Goal: Transaction & Acquisition: Purchase product/service

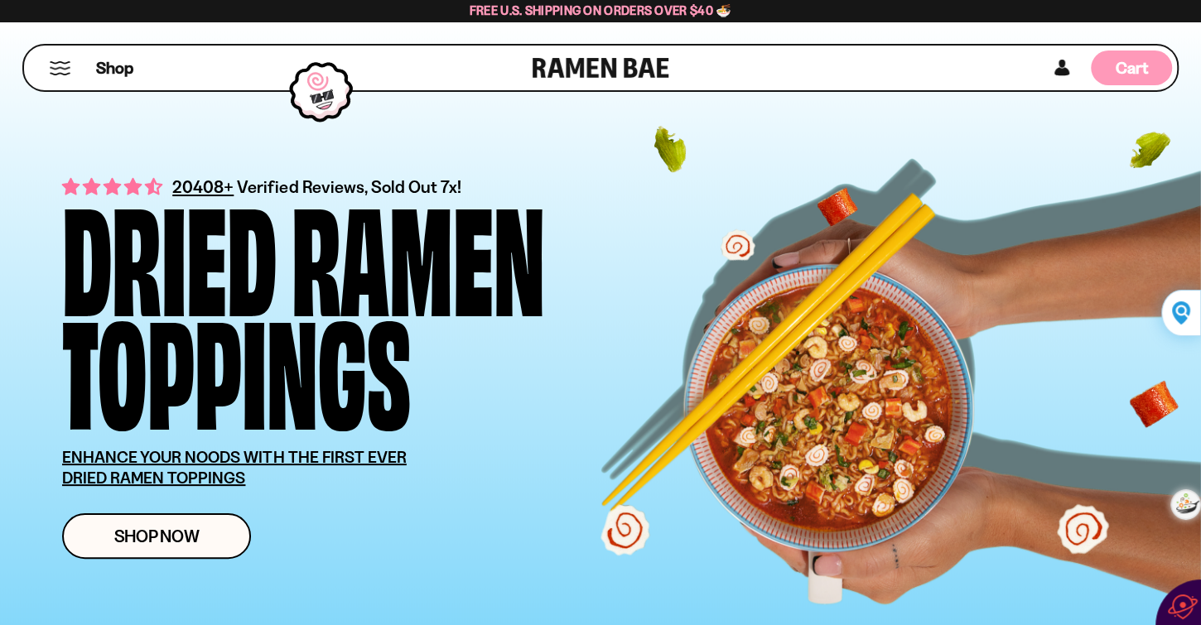
click at [1134, 73] on span "Cart" at bounding box center [1131, 68] width 32 height 20
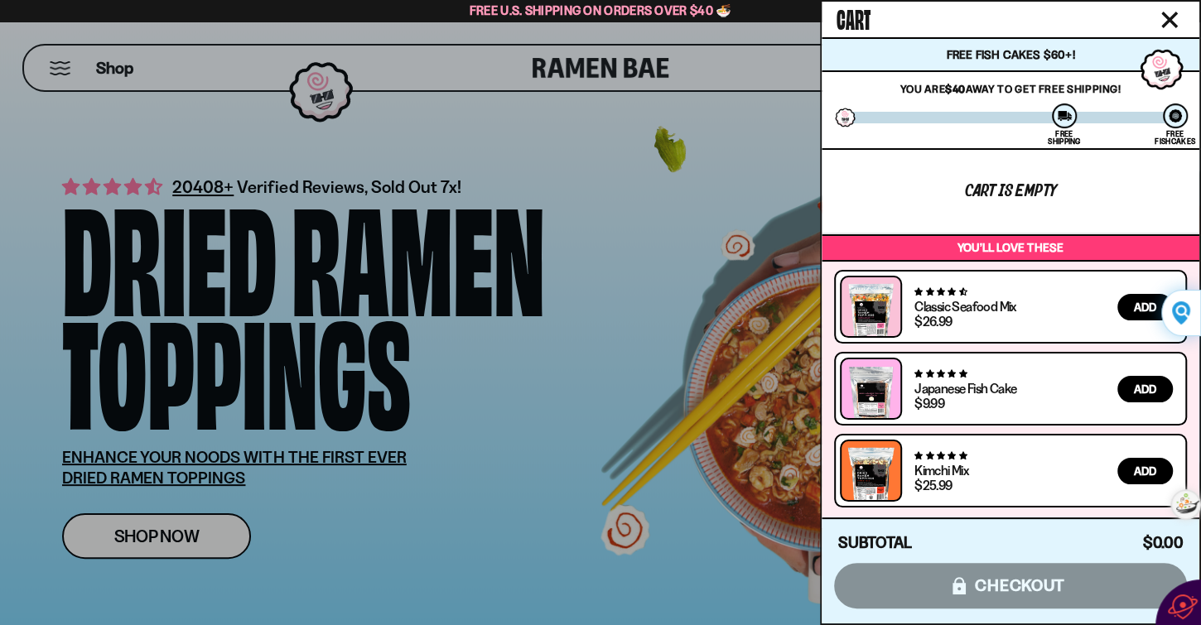
click at [1140, 391] on span "Add" at bounding box center [1145, 389] width 22 height 12
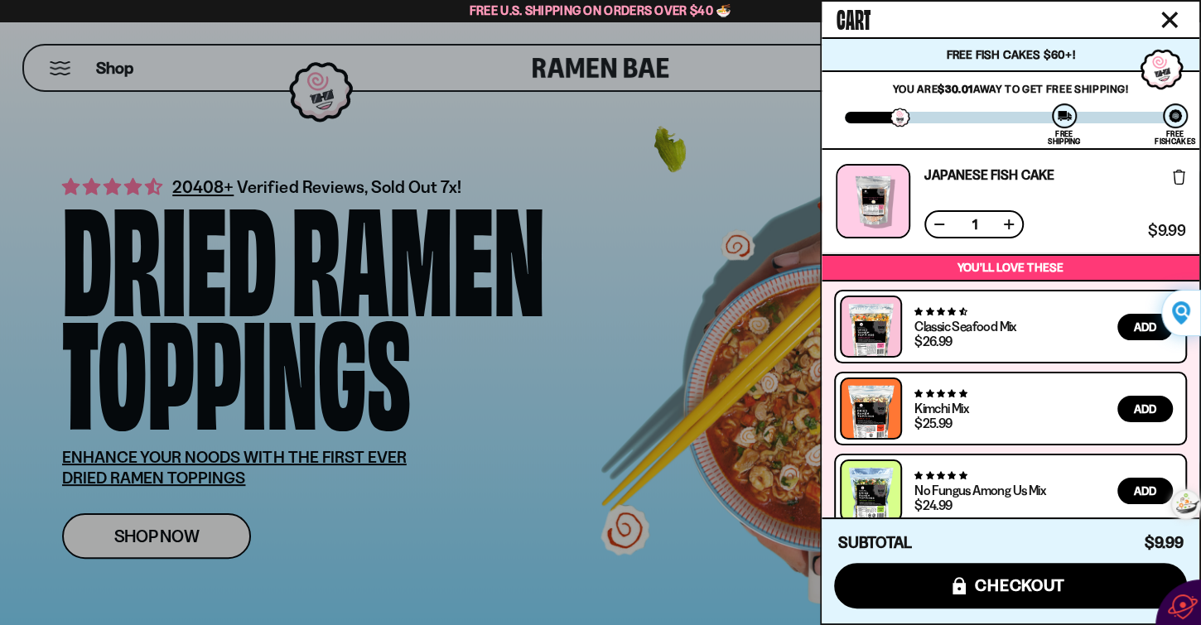
click at [1142, 325] on span "Add" at bounding box center [1145, 327] width 22 height 12
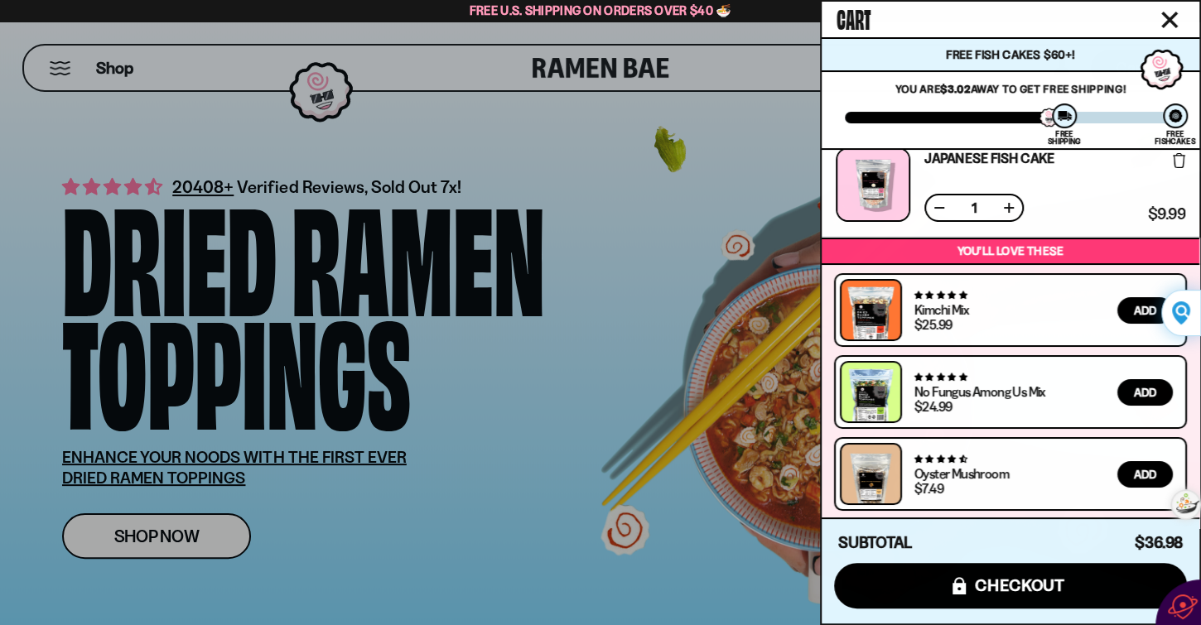
scroll to position [122, 0]
click at [306, 231] on div at bounding box center [600, 312] width 1201 height 625
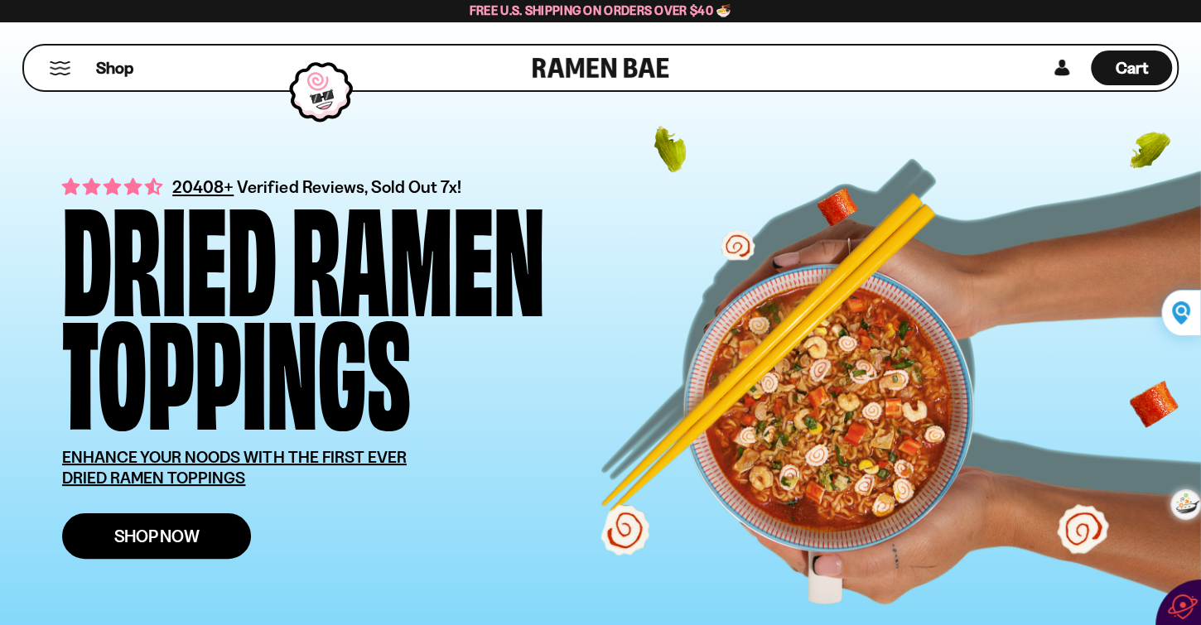
click at [185, 539] on span "Shop Now" at bounding box center [156, 535] width 85 height 17
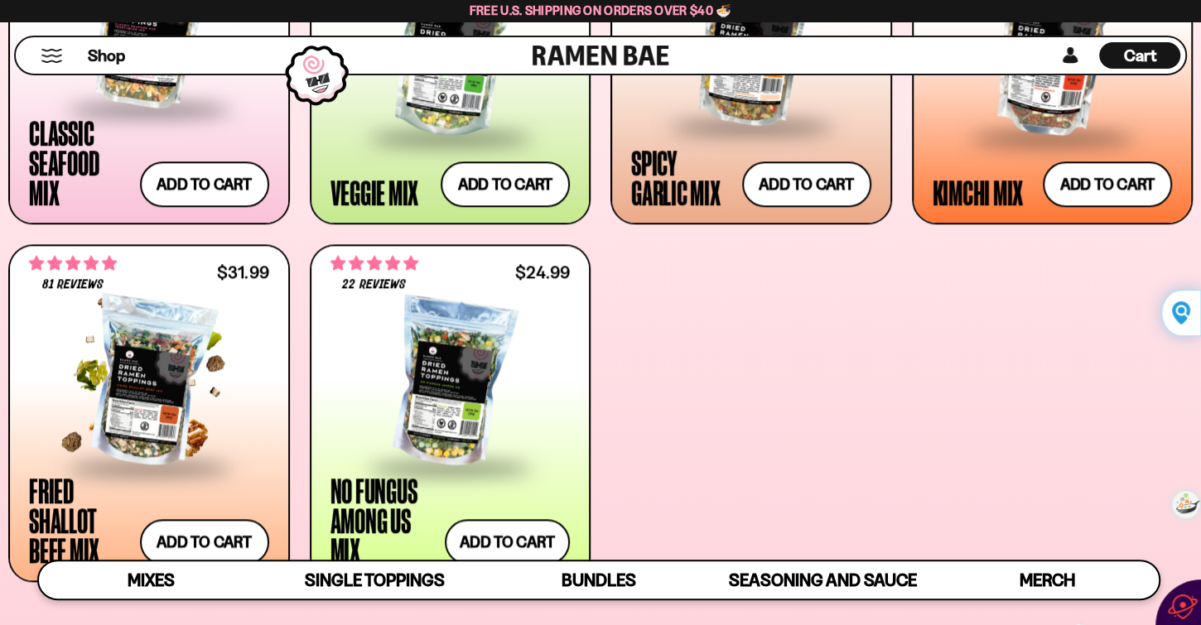
scroll to position [898, 0]
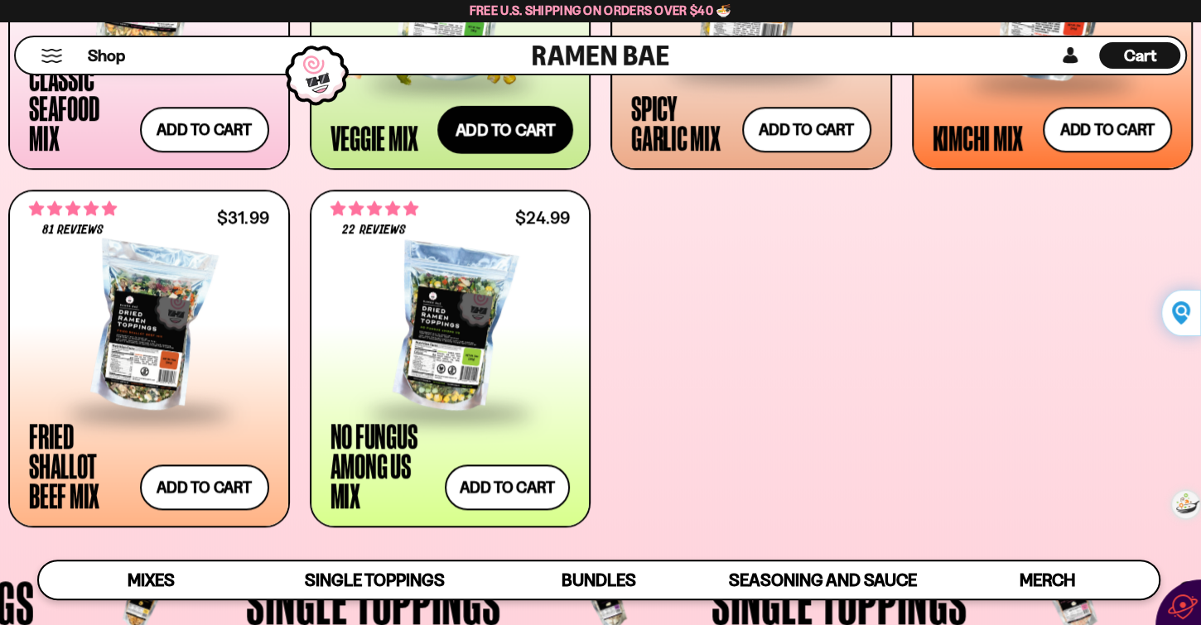
click at [483, 135] on button "Add to cart Add ― Regular price $24.99 Regular price Sale price $24.99 Unit pri…" at bounding box center [505, 129] width 136 height 48
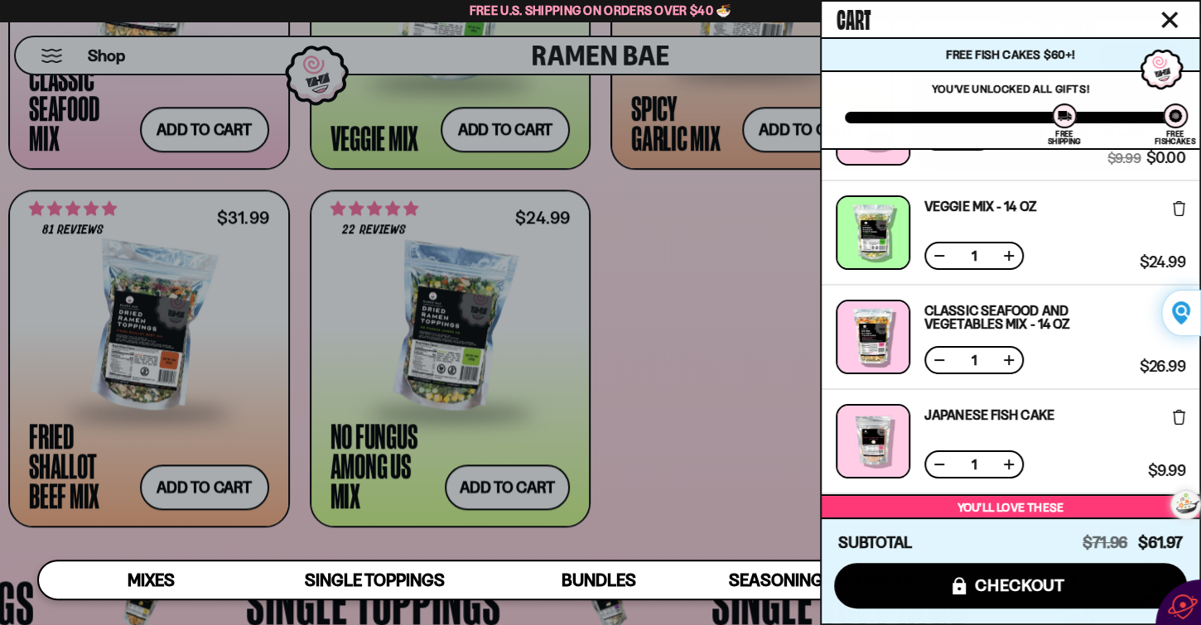
scroll to position [94, 0]
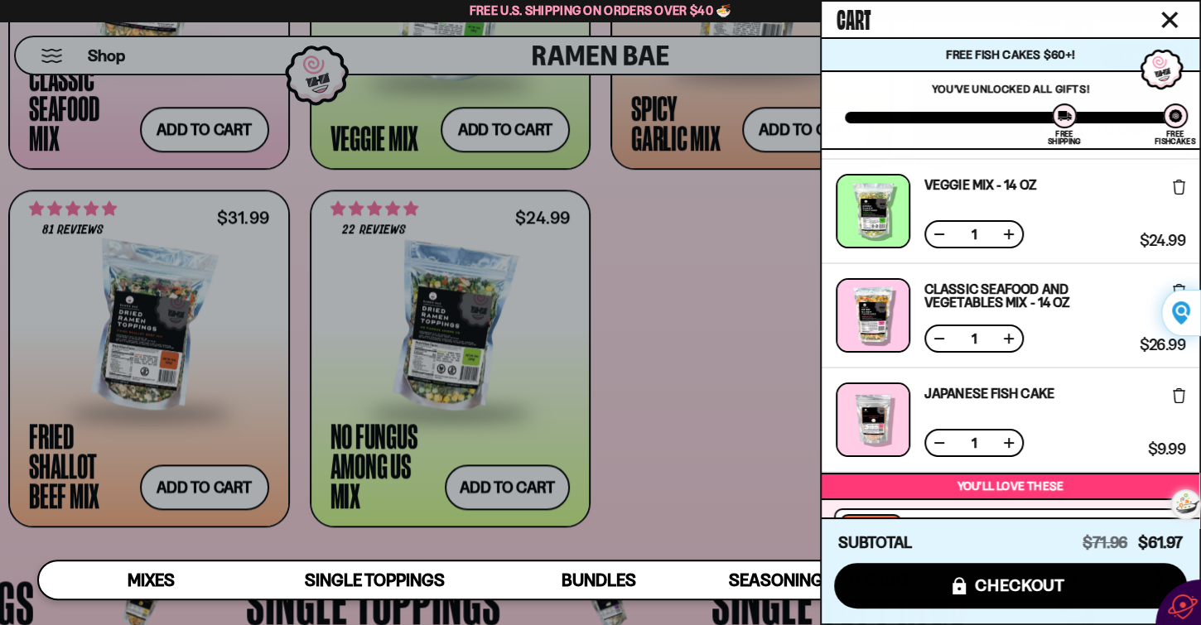
click at [931, 344] on button at bounding box center [939, 338] width 17 height 17
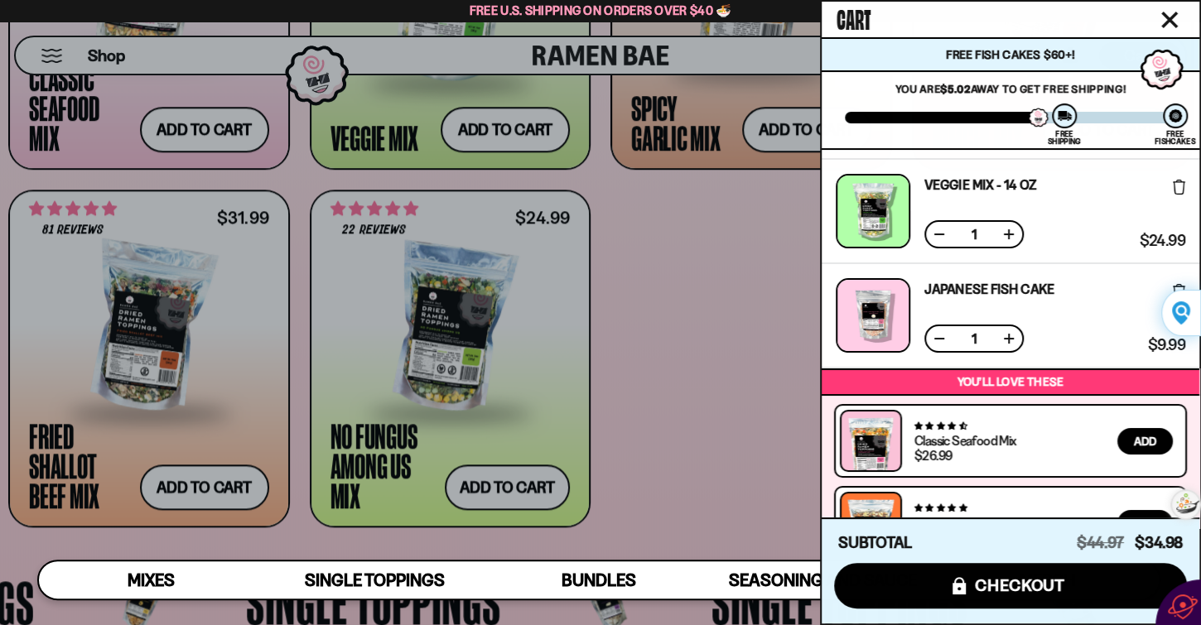
click at [932, 338] on button at bounding box center [939, 338] width 17 height 17
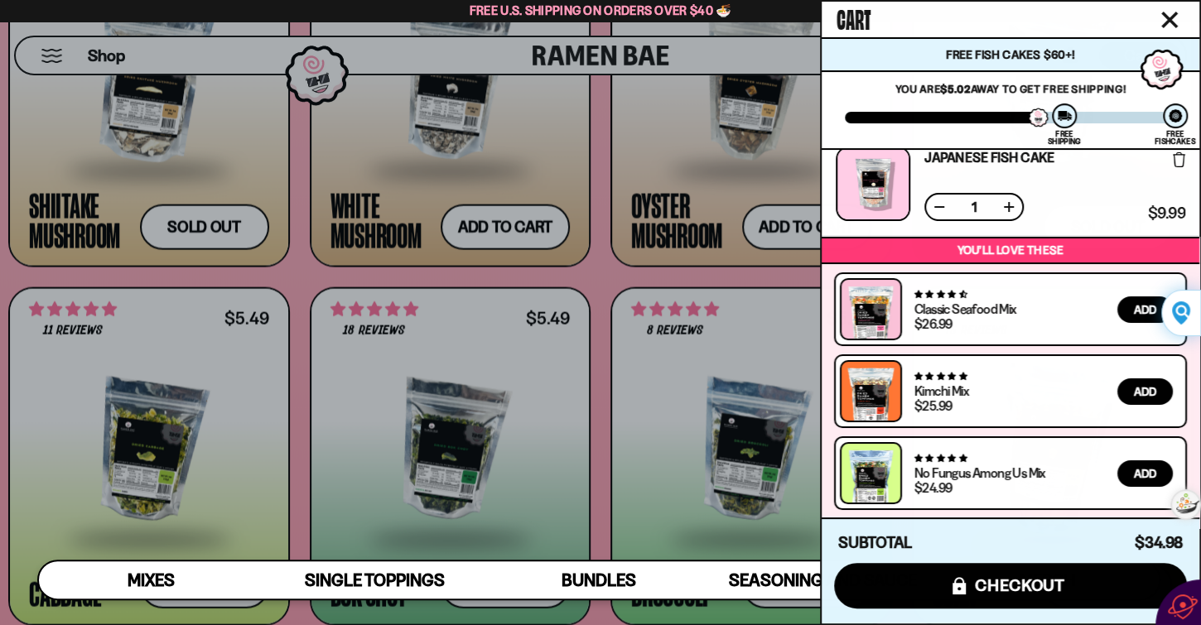
scroll to position [2366, 0]
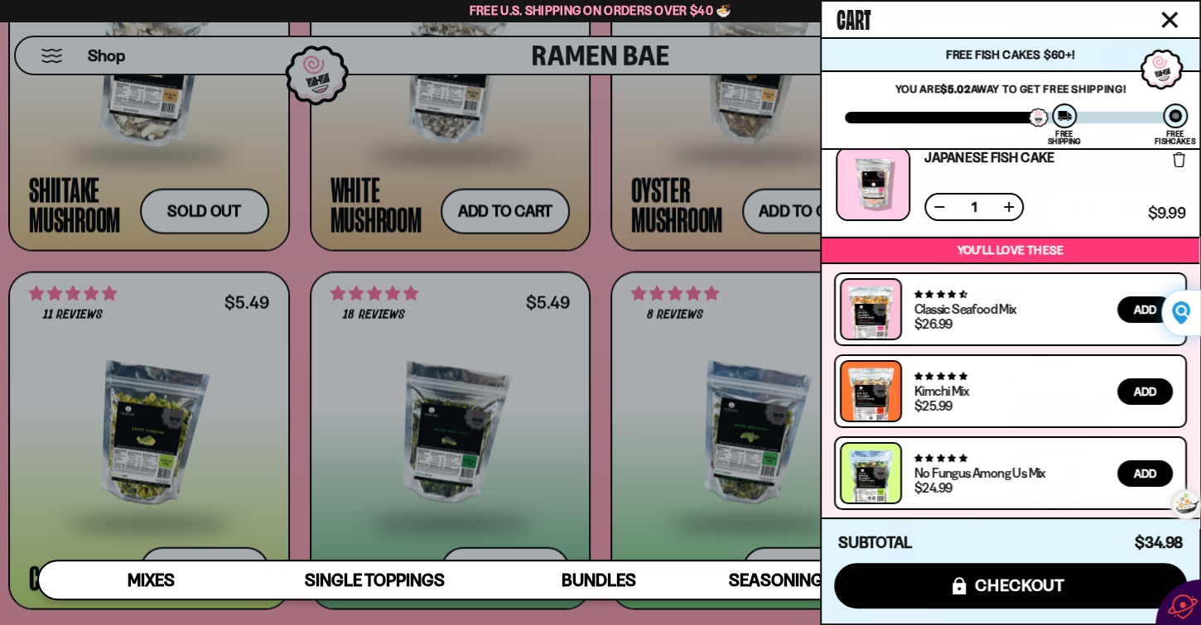
click at [773, 210] on div at bounding box center [600, 312] width 1201 height 625
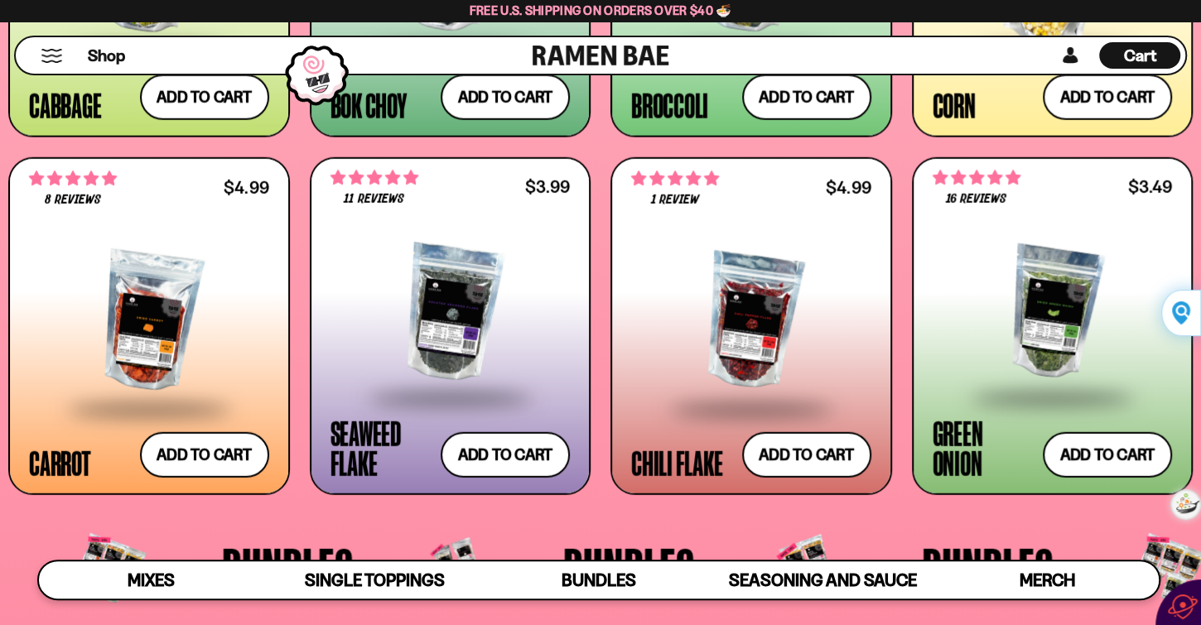
scroll to position [2886, 0]
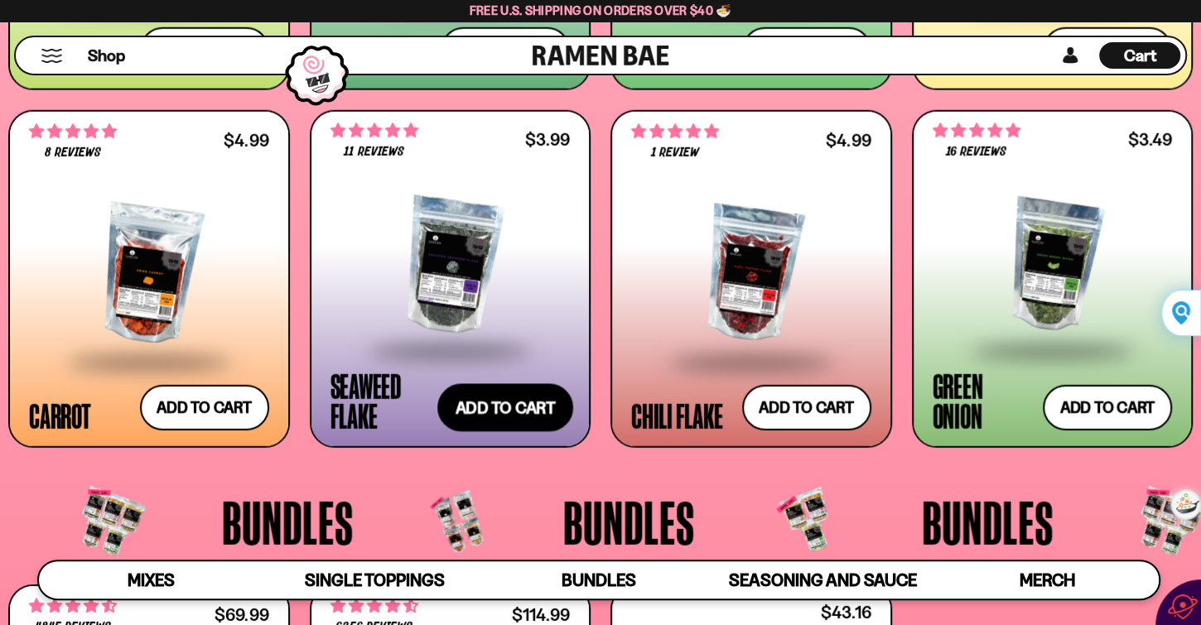
click at [517, 415] on button "Add to cart Add ― Regular price $3.99 Regular price Sale price $3.99 Unit price…" at bounding box center [505, 408] width 136 height 48
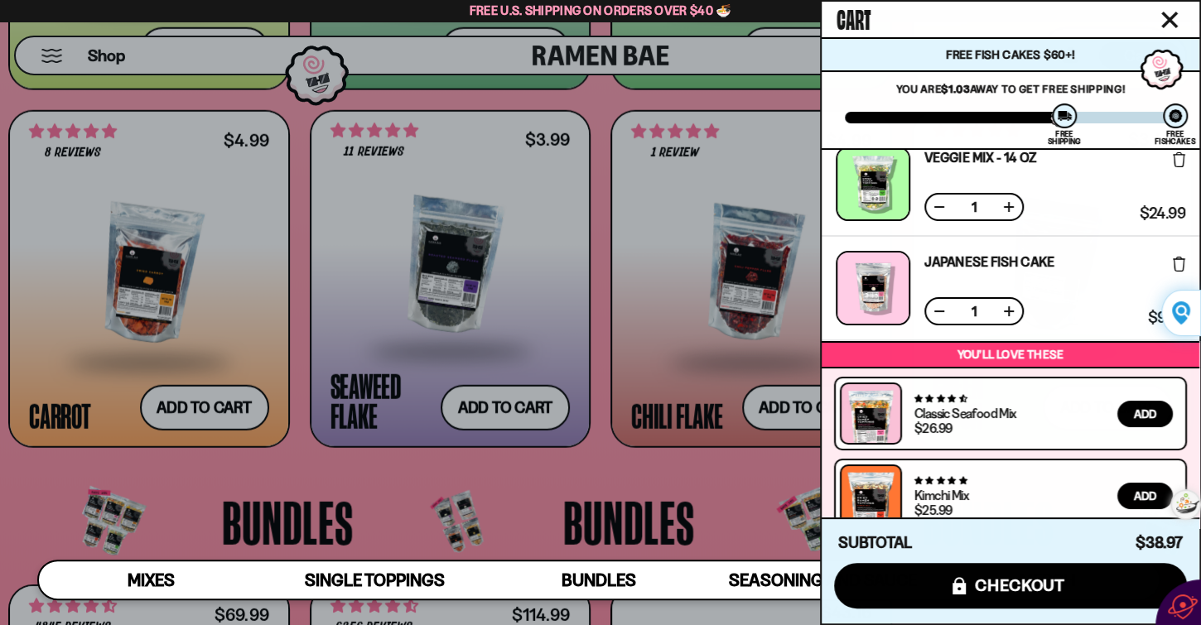
click at [213, 407] on div at bounding box center [600, 312] width 1201 height 625
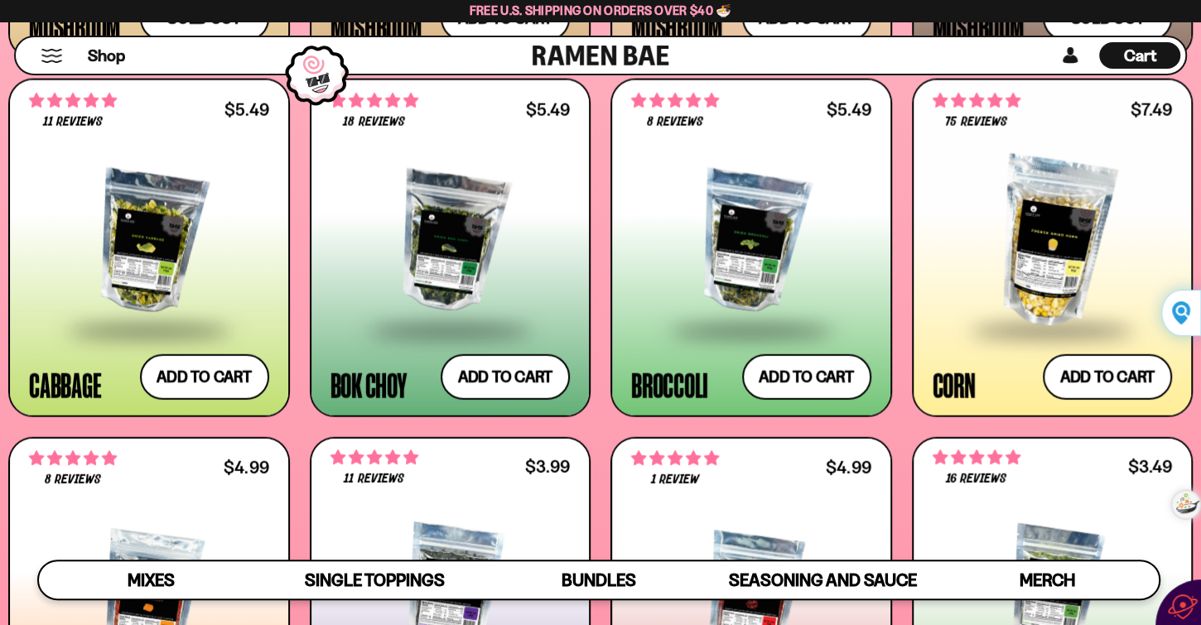
scroll to position [2554, 0]
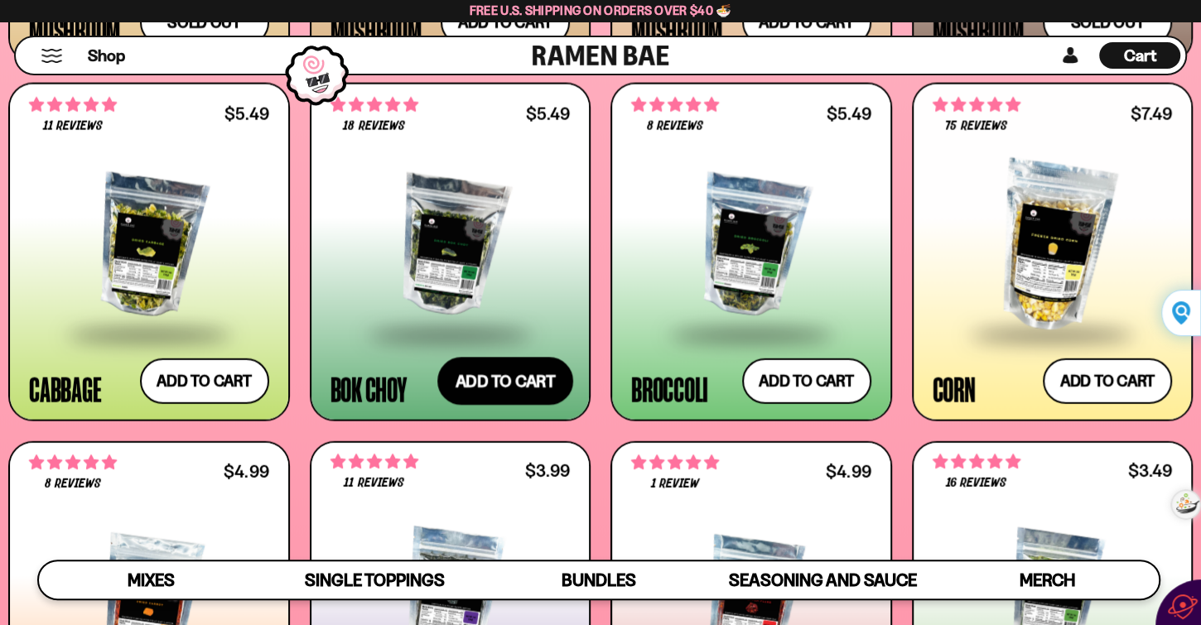
click at [455, 390] on button "Add to cart Add ― Regular price $5.49 Regular price Sale price $5.49 Unit price…" at bounding box center [505, 381] width 136 height 48
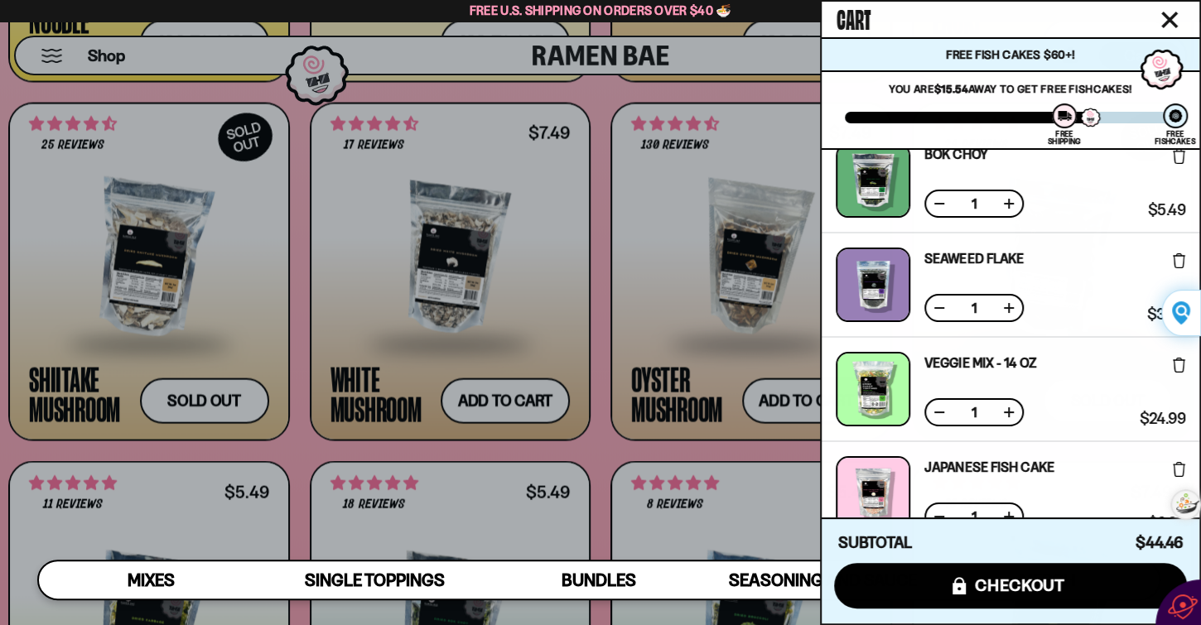
scroll to position [0, 0]
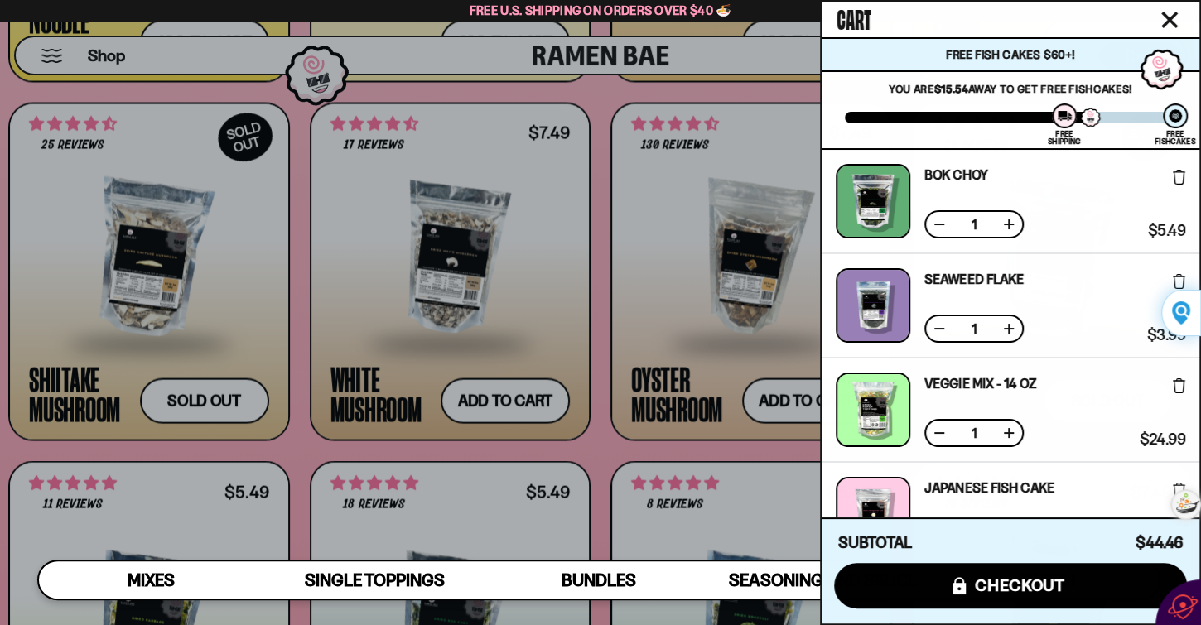
click at [774, 414] on div at bounding box center [600, 312] width 1201 height 625
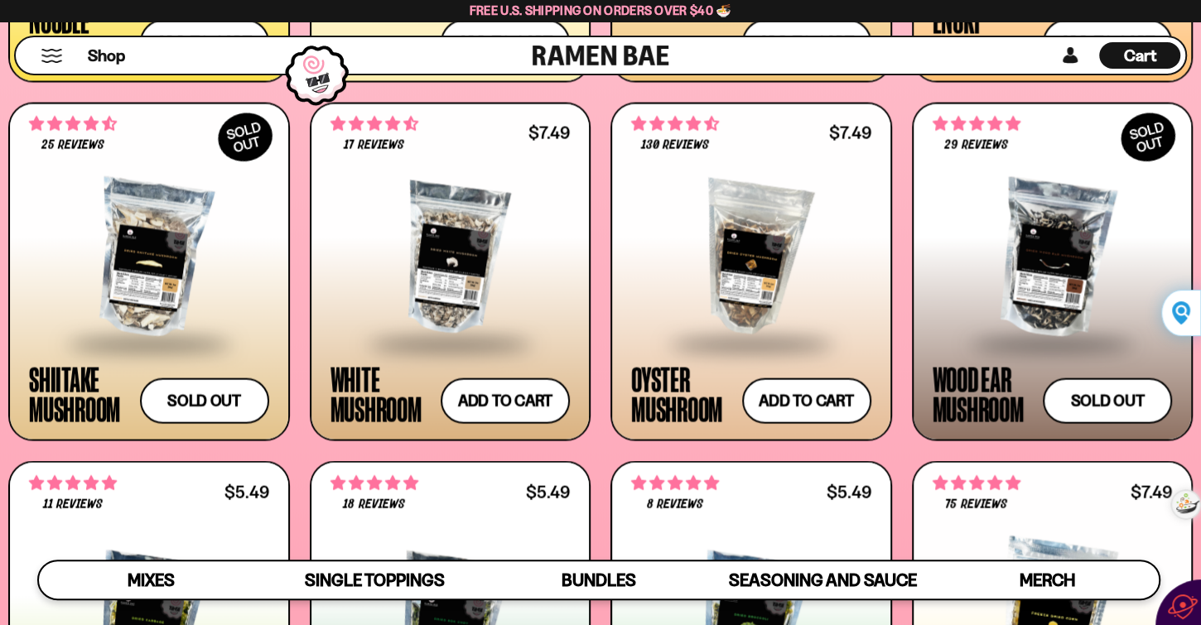
click at [1134, 51] on span "Cart" at bounding box center [1140, 56] width 32 height 20
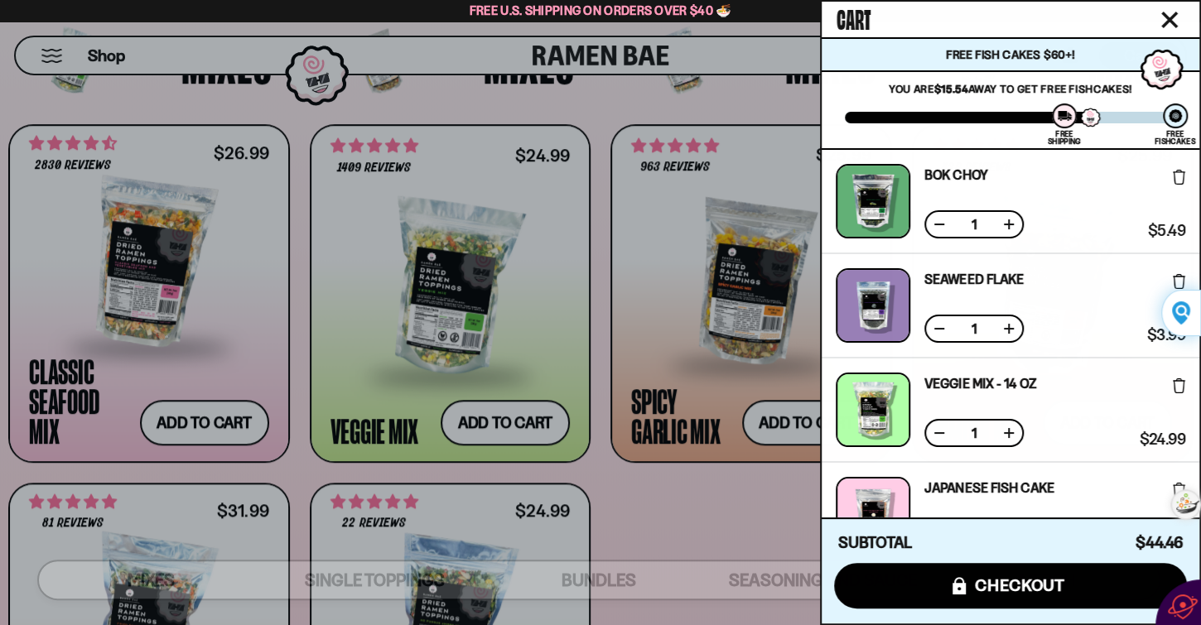
scroll to position [473, 0]
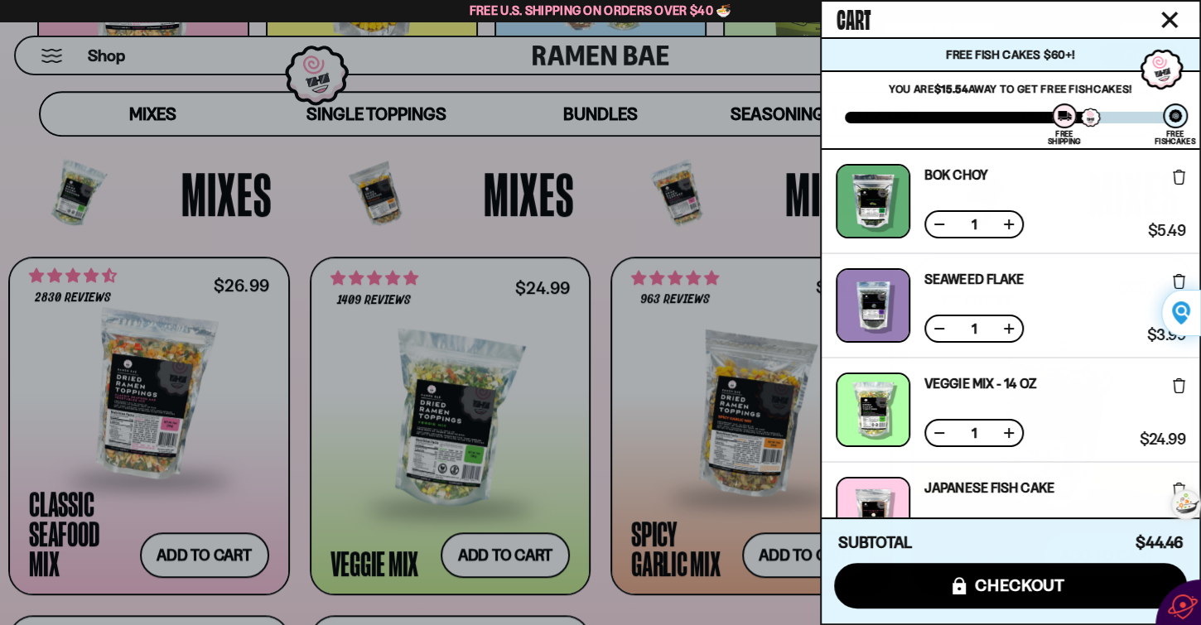
click at [145, 117] on div at bounding box center [600, 312] width 1201 height 625
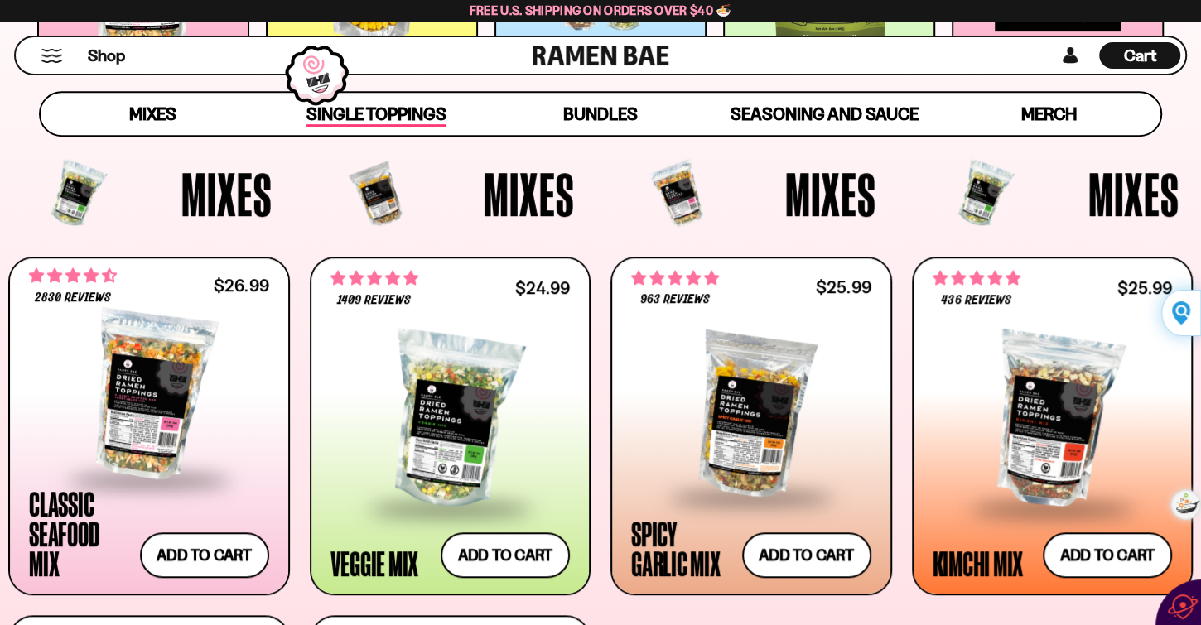
click at [445, 110] on span "Single Toppings" at bounding box center [376, 114] width 140 height 23
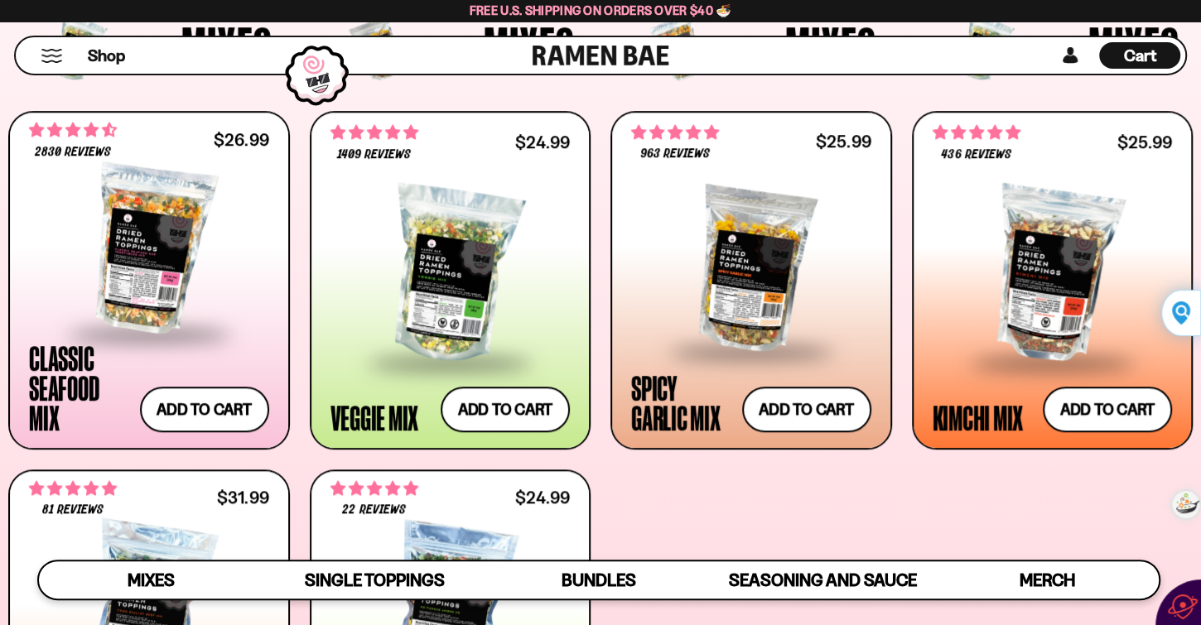
scroll to position [551, 0]
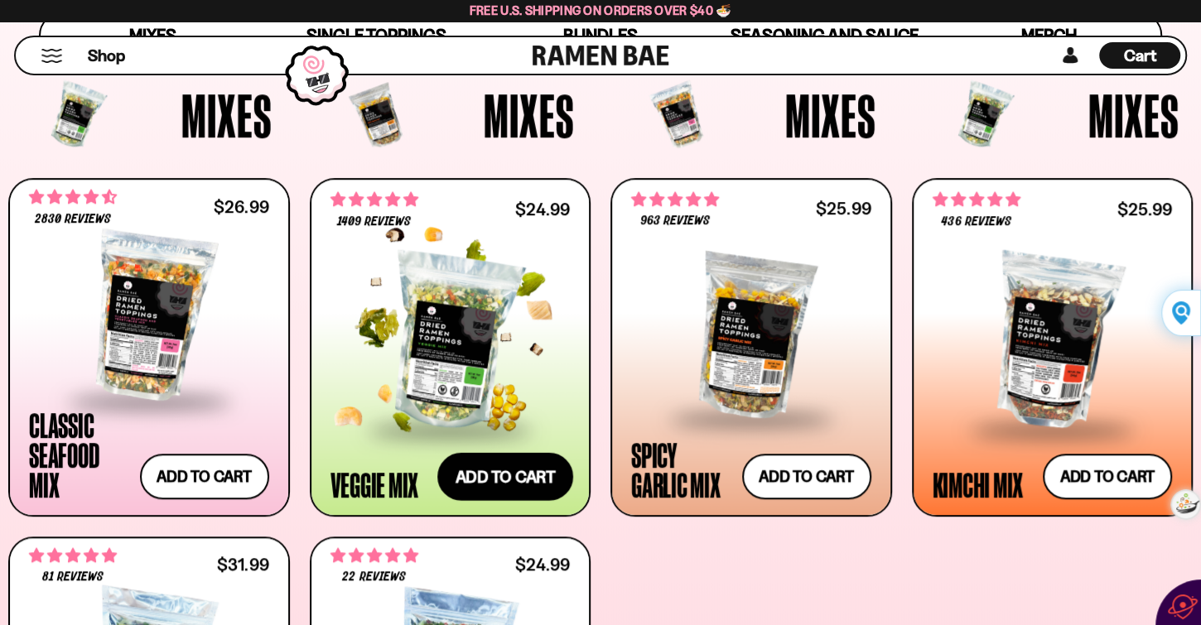
click at [481, 474] on button "Add to cart Add ― Regular price $24.99 Regular price Sale price $24.99 Unit pri…" at bounding box center [505, 476] width 136 height 48
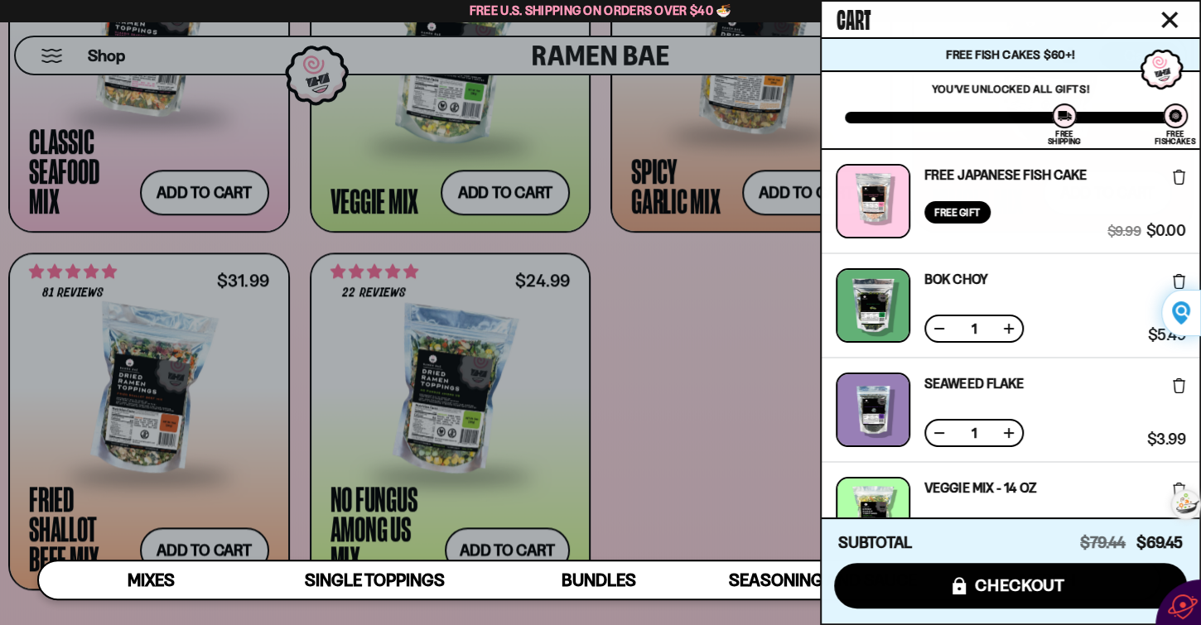
scroll to position [434, 0]
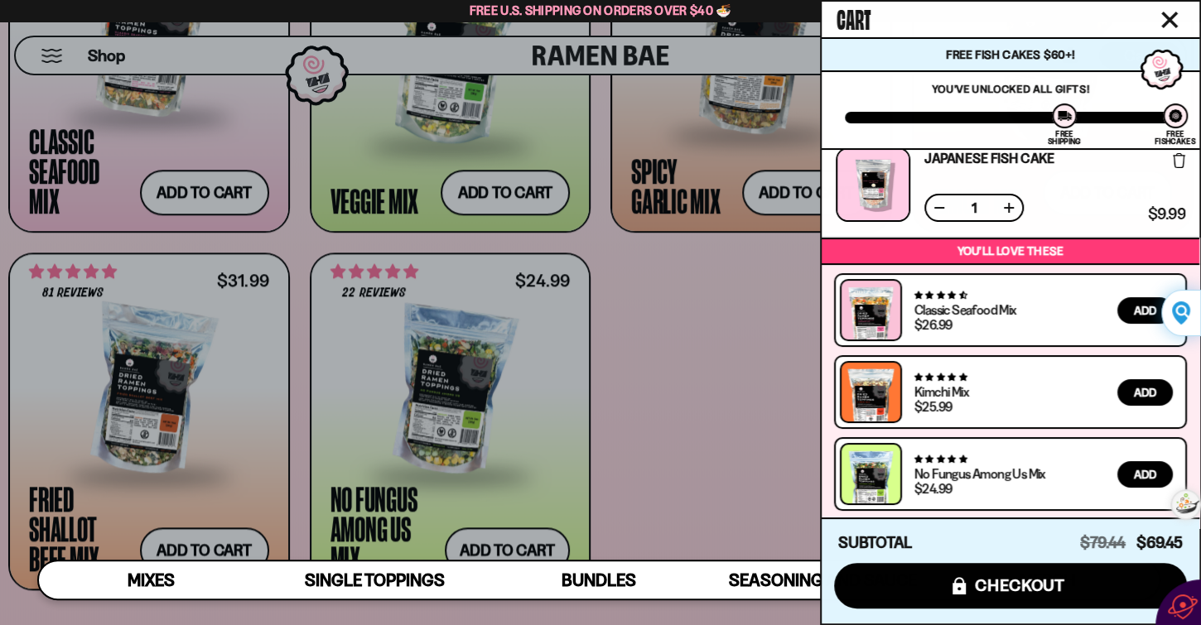
click at [479, 189] on div at bounding box center [600, 312] width 1201 height 625
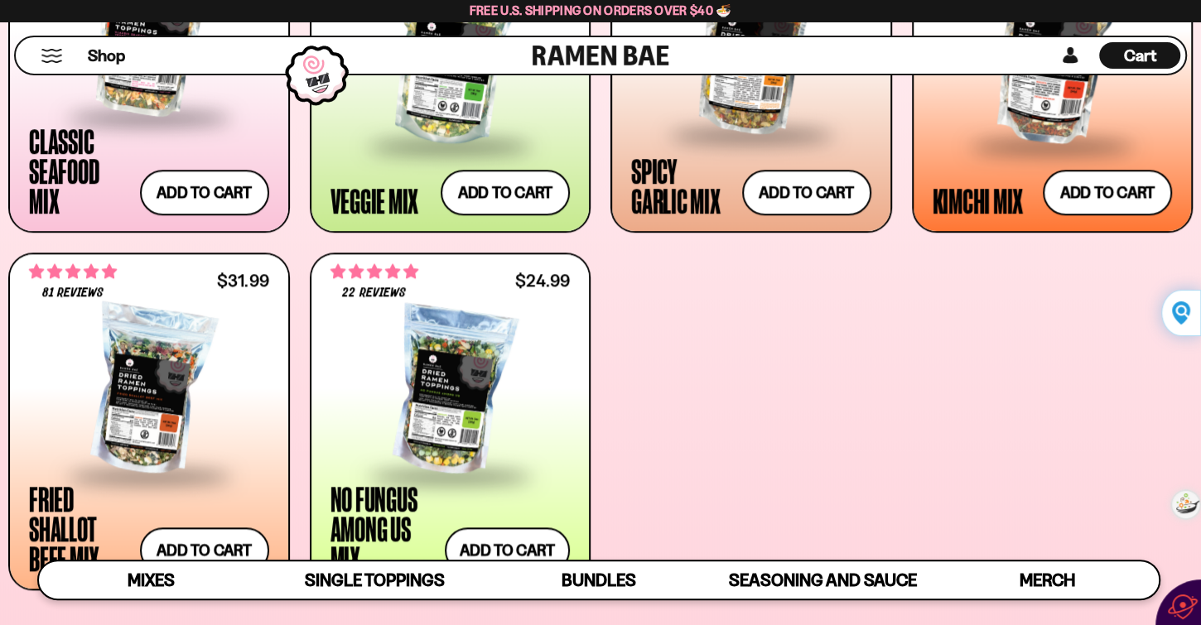
click at [1151, 60] on span "Cart" at bounding box center [1140, 56] width 32 height 20
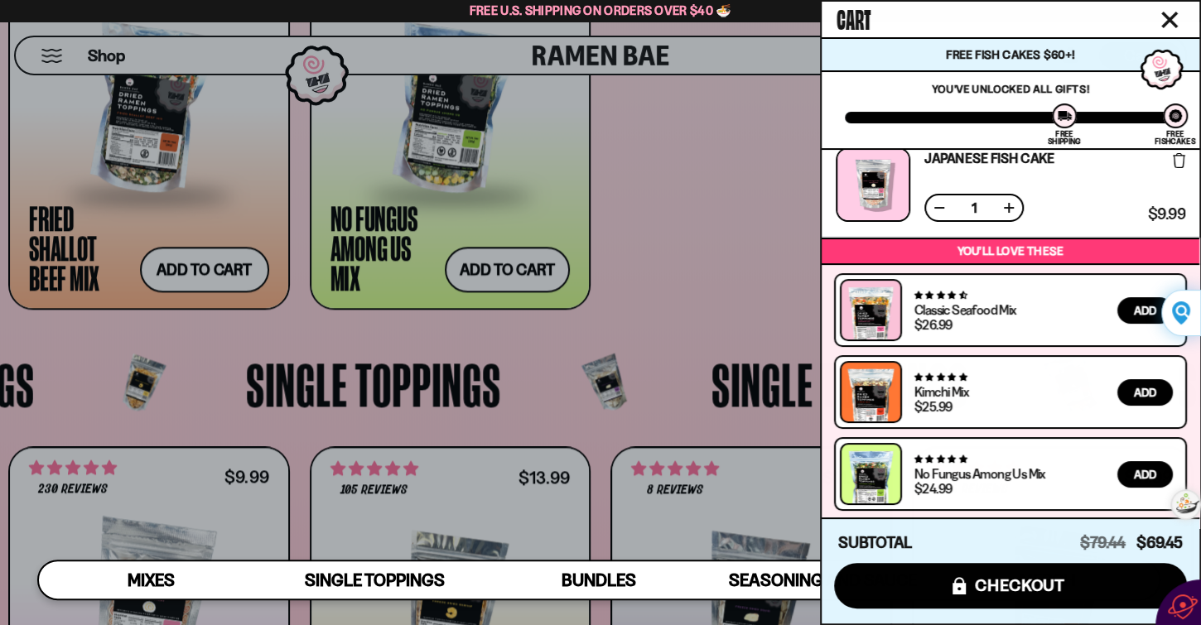
scroll to position [1119, 0]
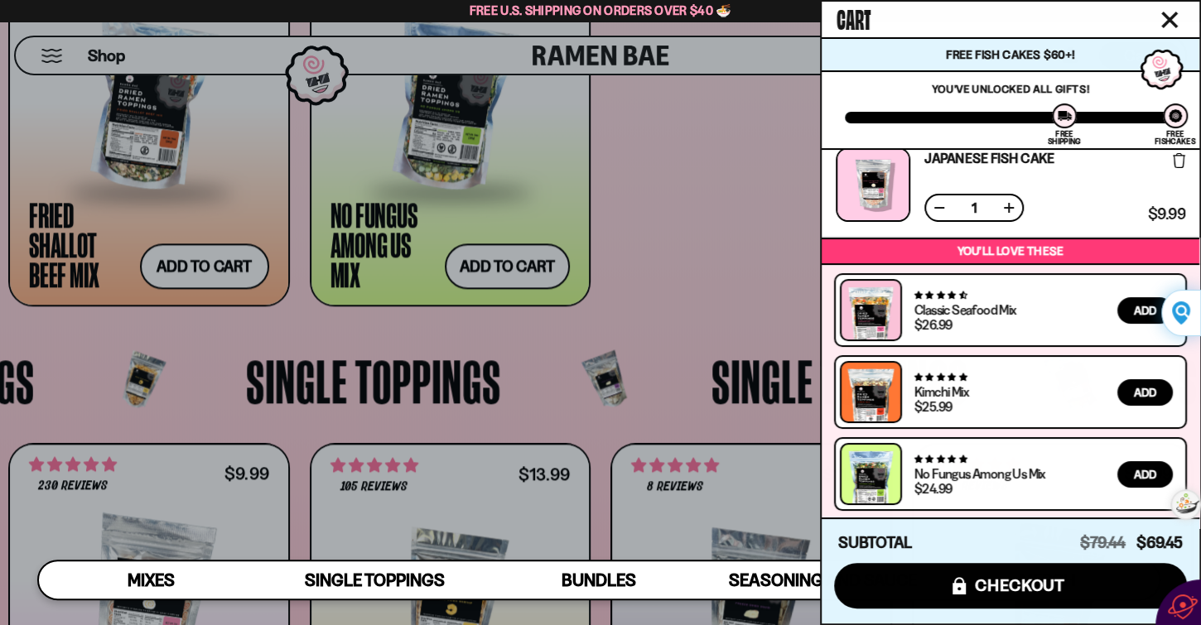
click at [997, 152] on link "Japanese Fish Cake" at bounding box center [989, 158] width 130 height 13
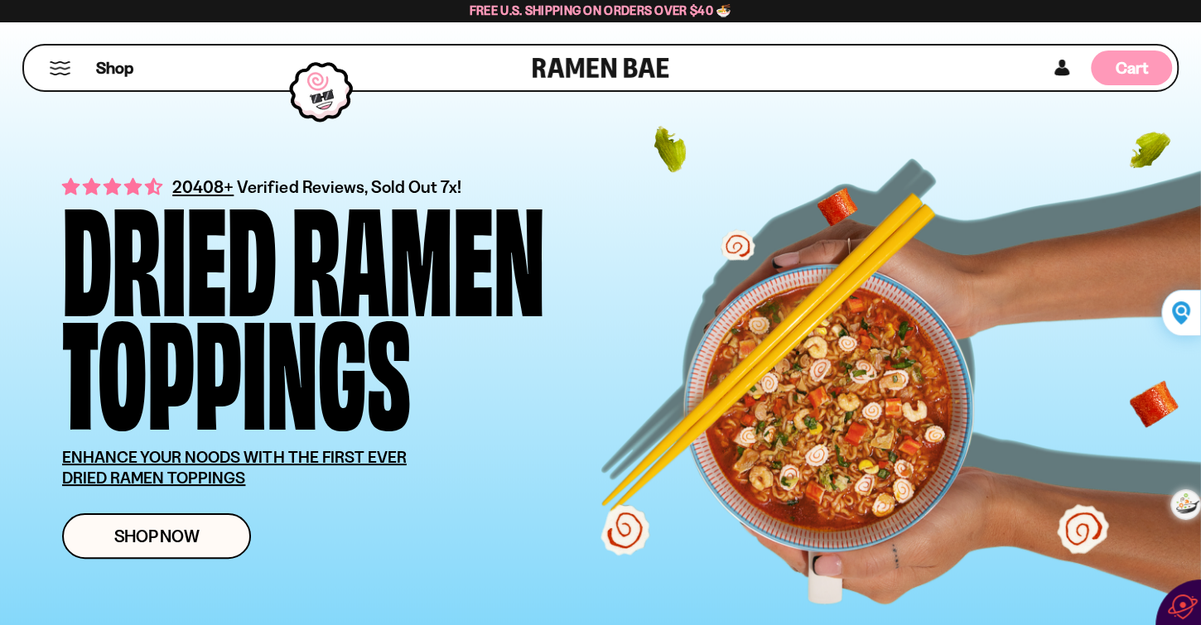
click at [1116, 70] on span "Cart" at bounding box center [1131, 68] width 32 height 20
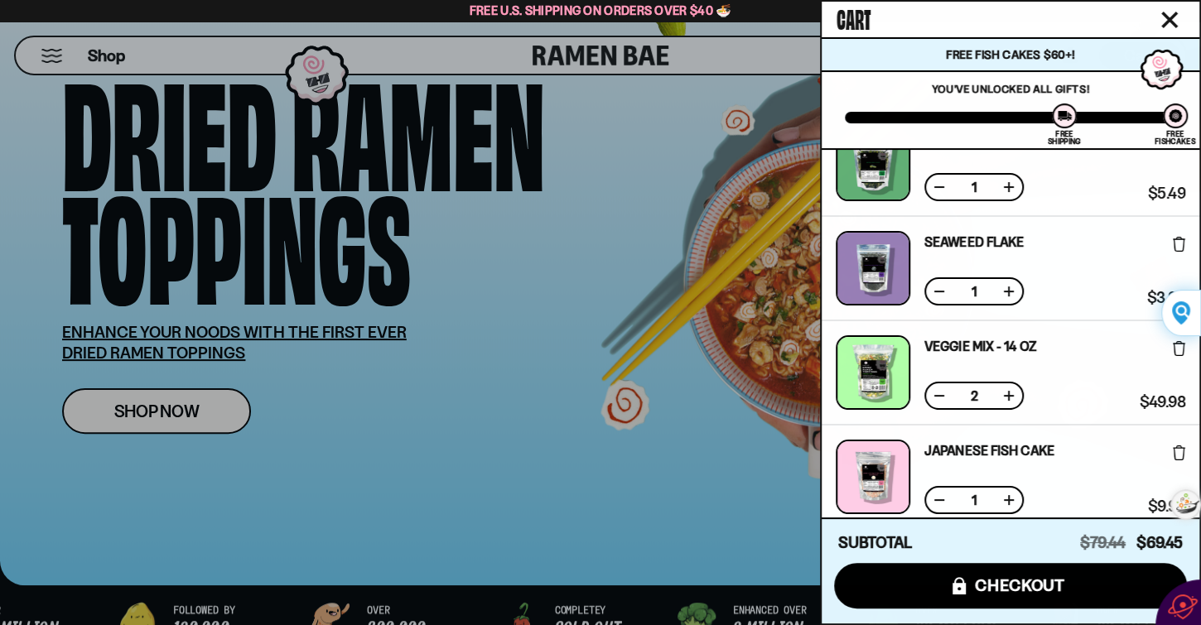
scroll to position [142, 0]
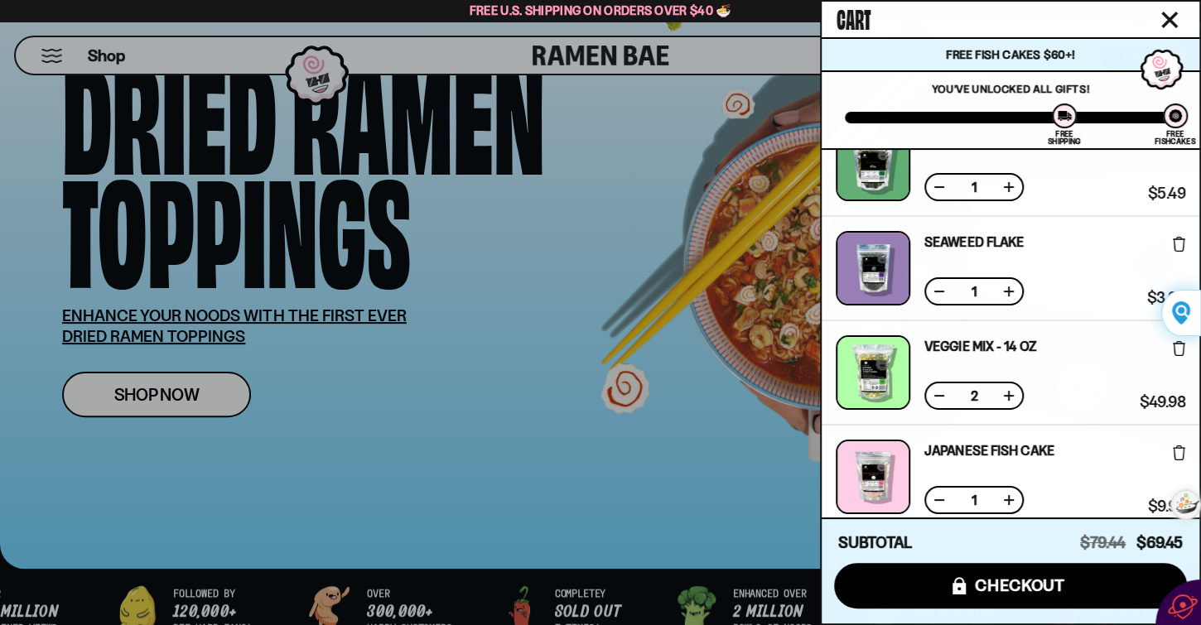
click at [931, 392] on button at bounding box center [939, 395] width 17 height 17
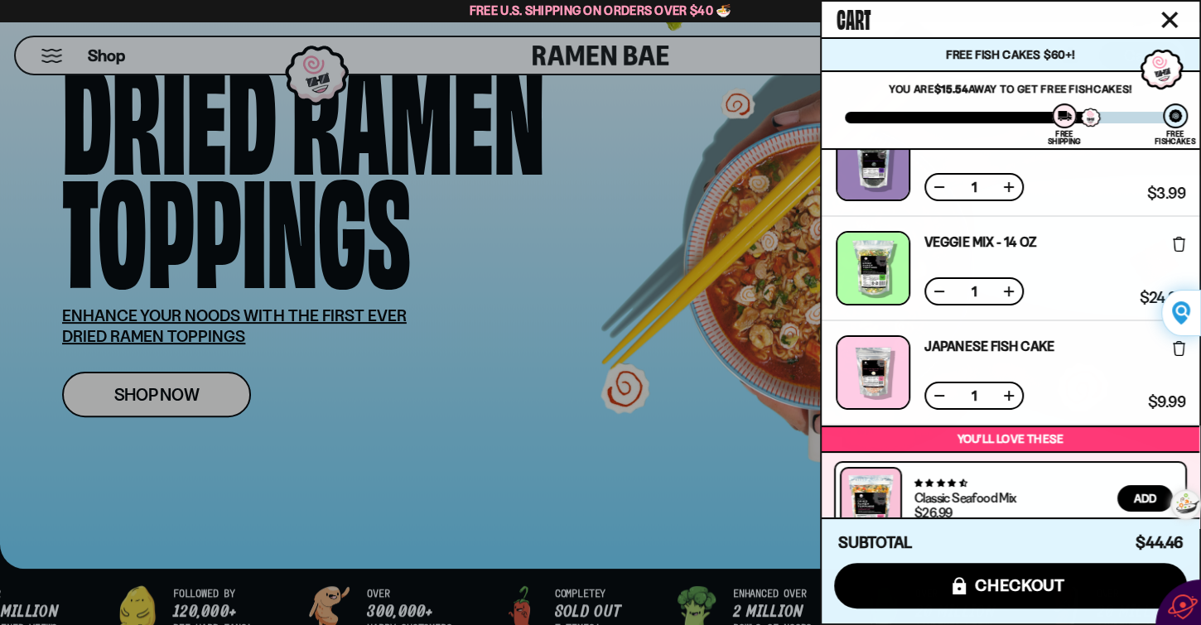
click at [160, 395] on div at bounding box center [600, 312] width 1201 height 625
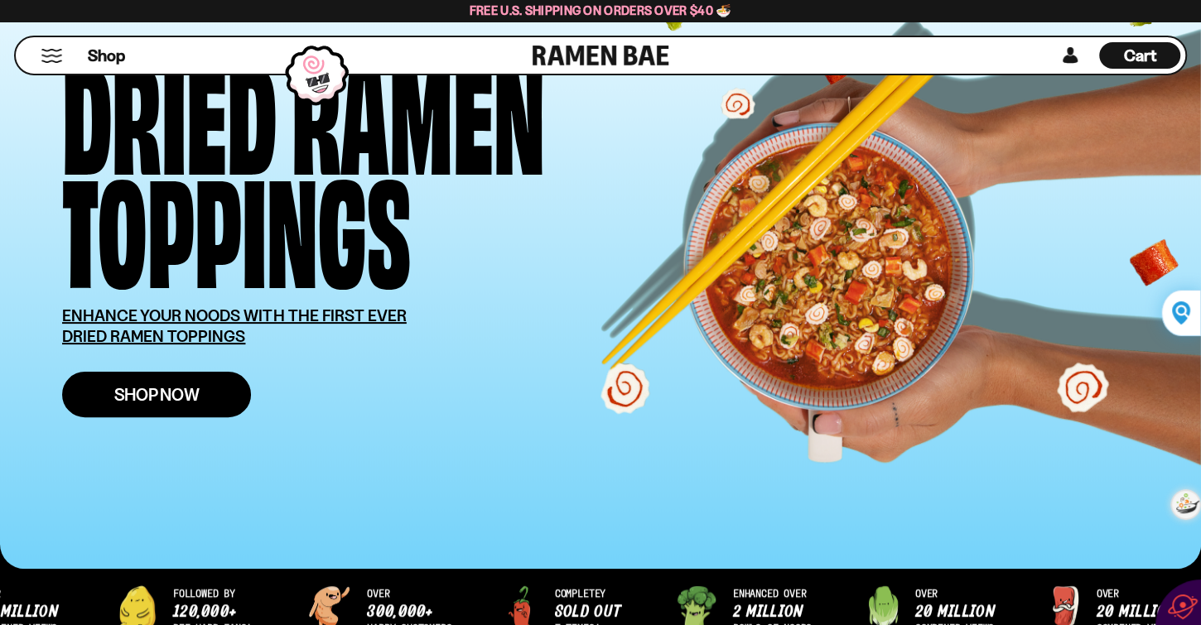
click at [160, 403] on span "Shop Now" at bounding box center [156, 394] width 85 height 17
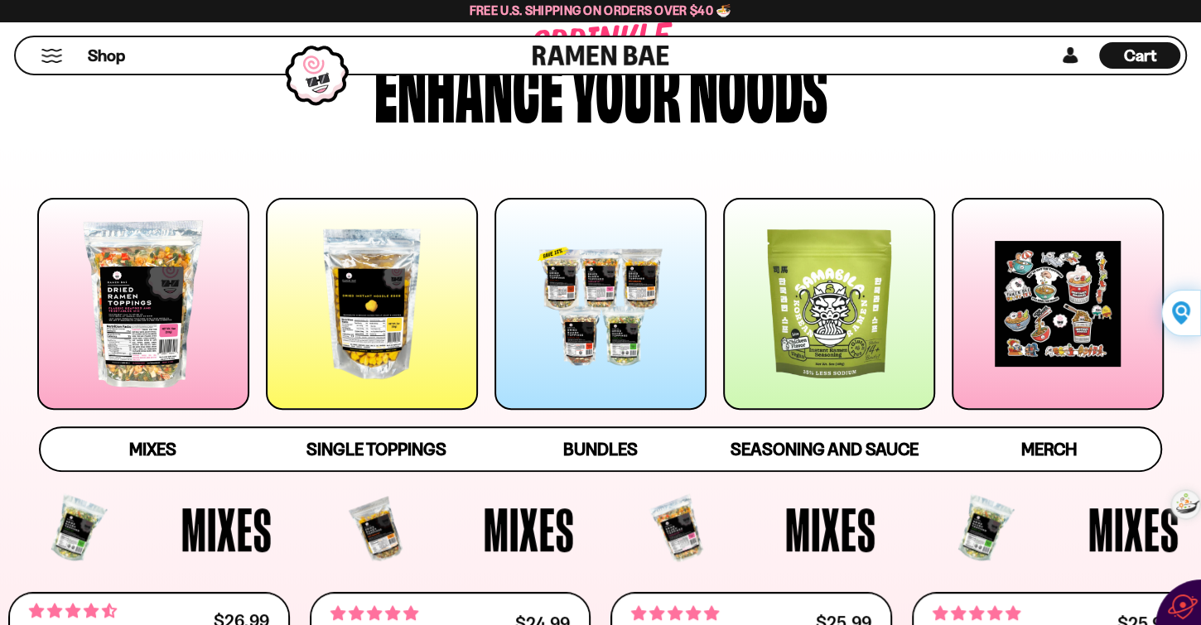
scroll to position [142, 0]
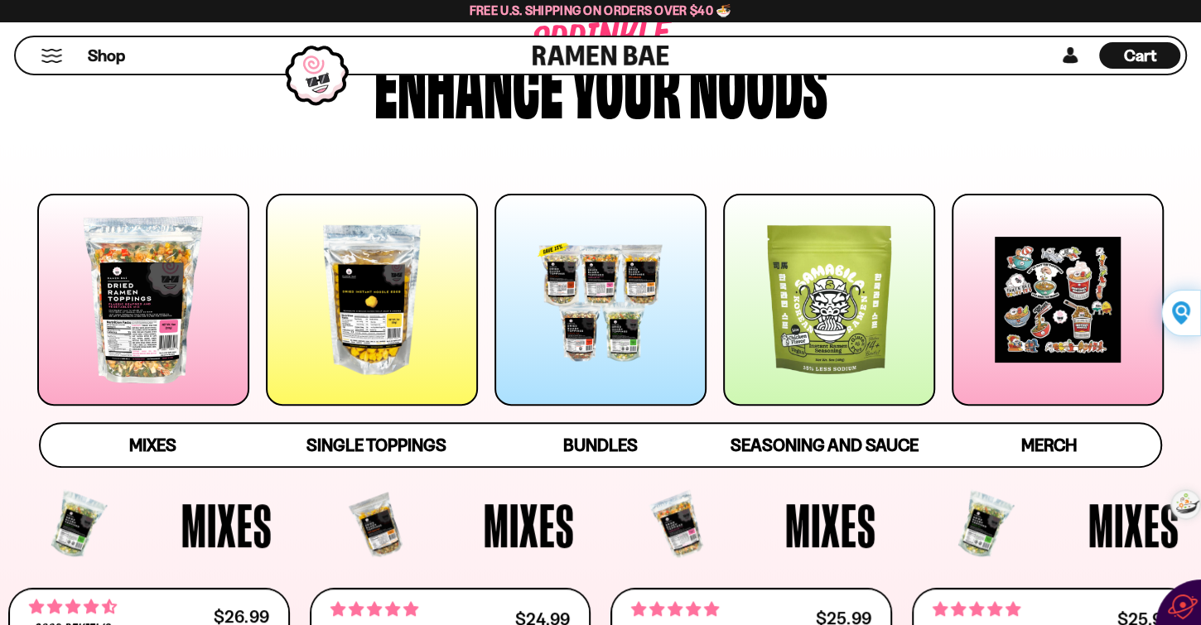
click at [646, 309] on div at bounding box center [600, 300] width 212 height 212
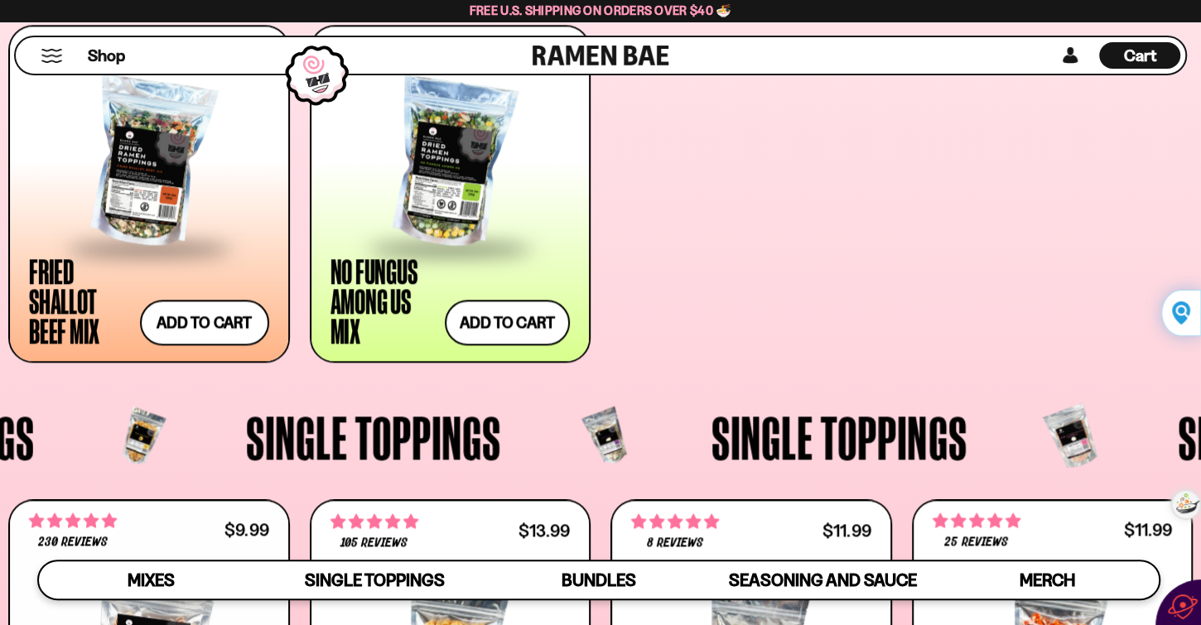
scroll to position [1040, 0]
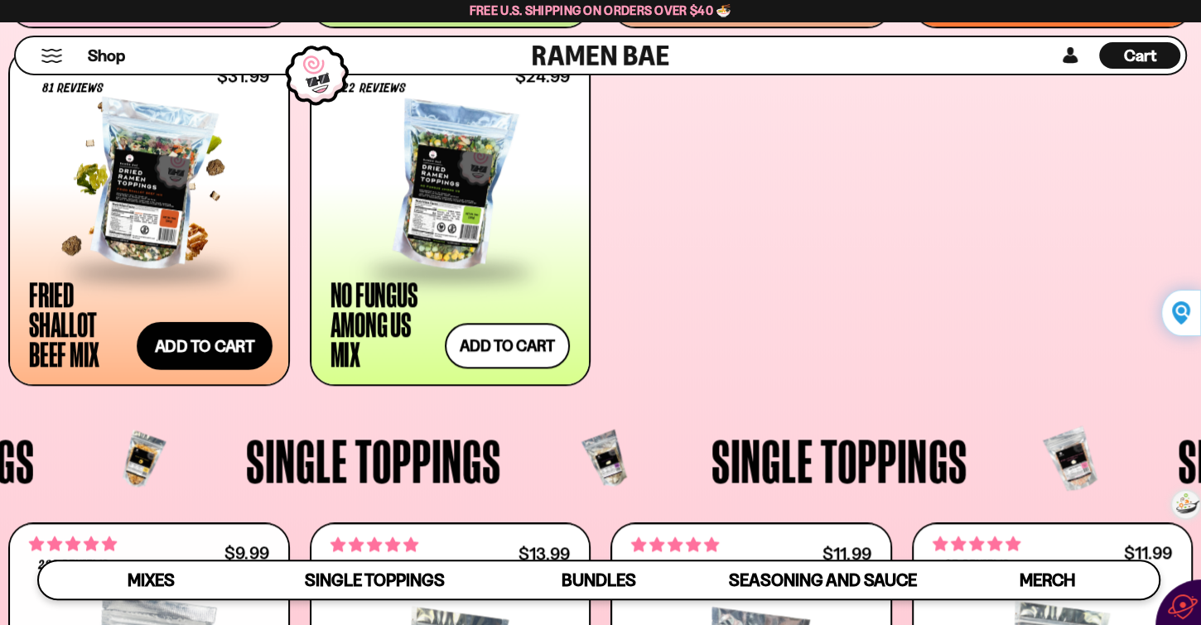
click at [158, 339] on button "Add to cart Add ― Regular price $31.99 Regular price Sale price $31.99 Unit pri…" at bounding box center [205, 346] width 136 height 48
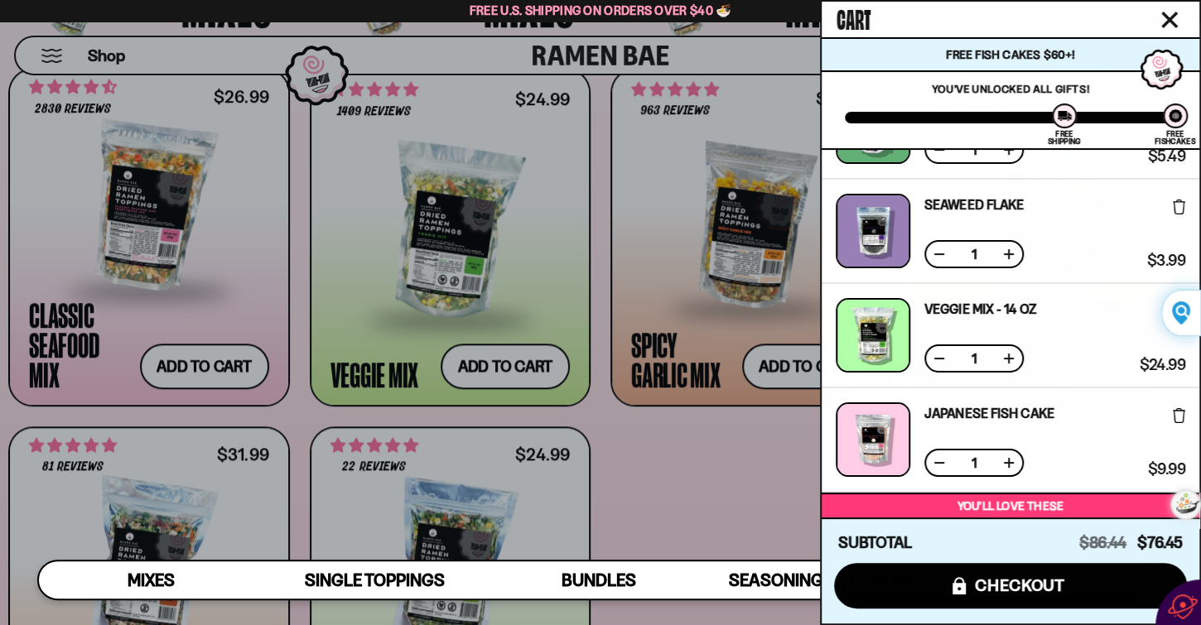
scroll to position [538, 0]
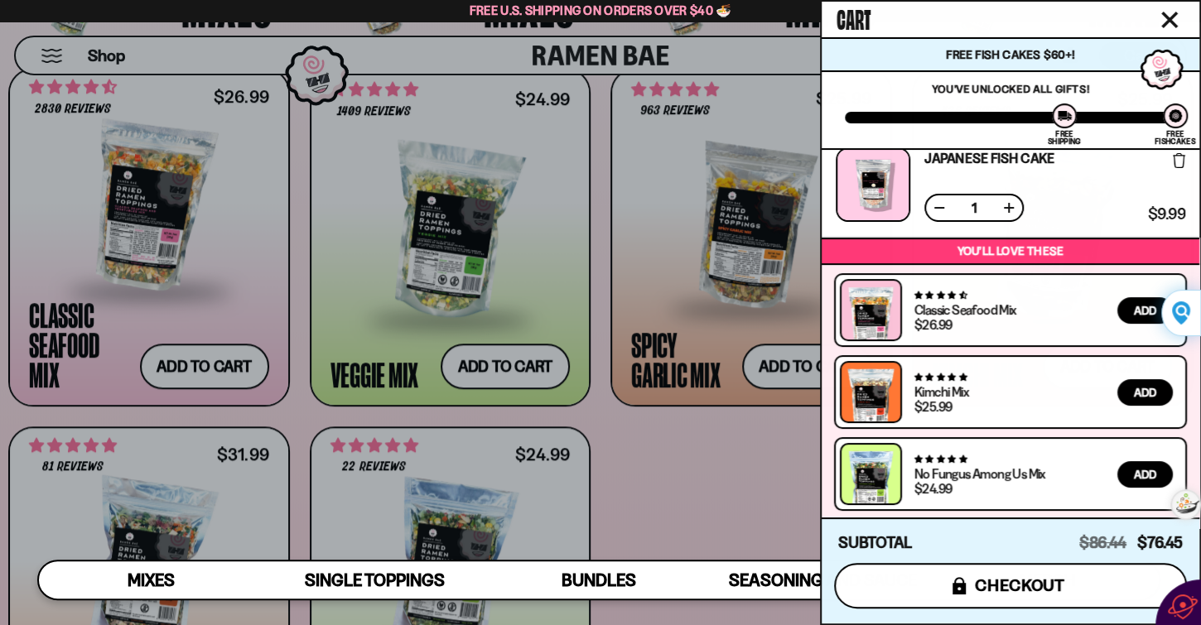
click at [983, 587] on span "checkout" at bounding box center [1020, 585] width 90 height 18
